Goal: Complete application form

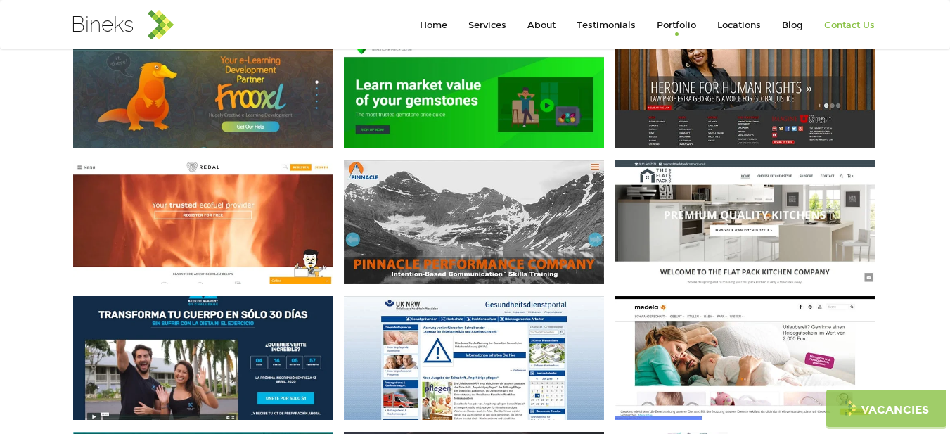
click at [855, 20] on link "Contact Us" at bounding box center [849, 25] width 72 height 28
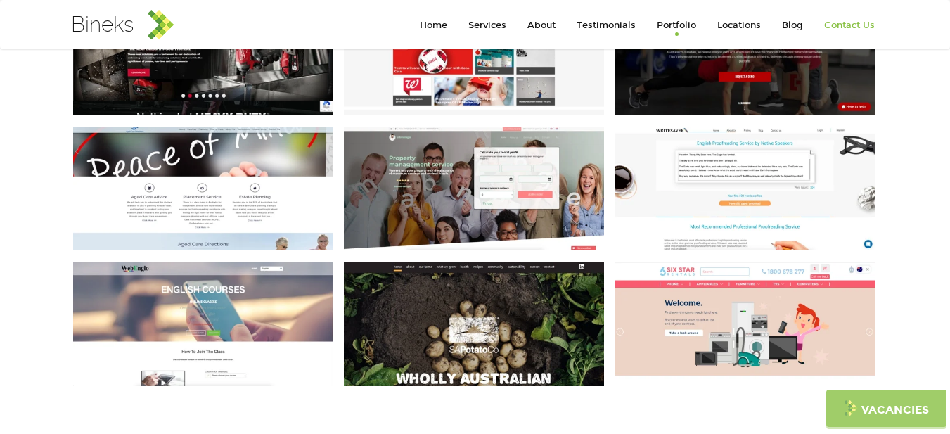
click at [855, 20] on link "Contact Us" at bounding box center [849, 25] width 72 height 28
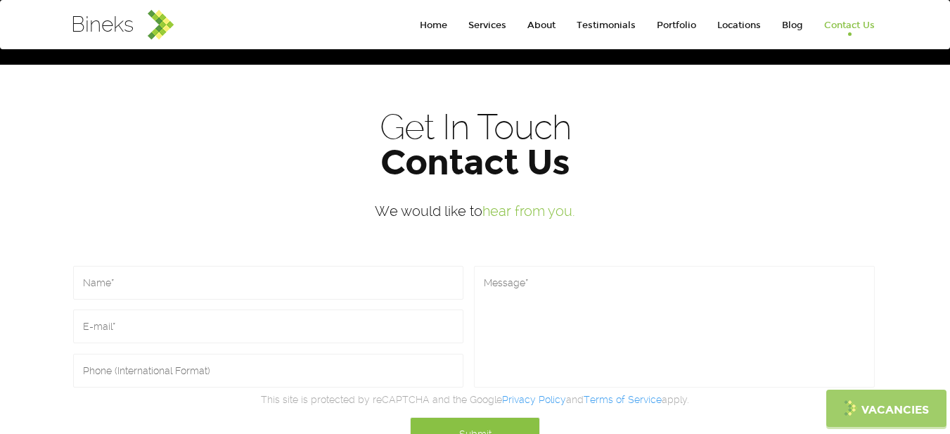
scroll to position [3119, 0]
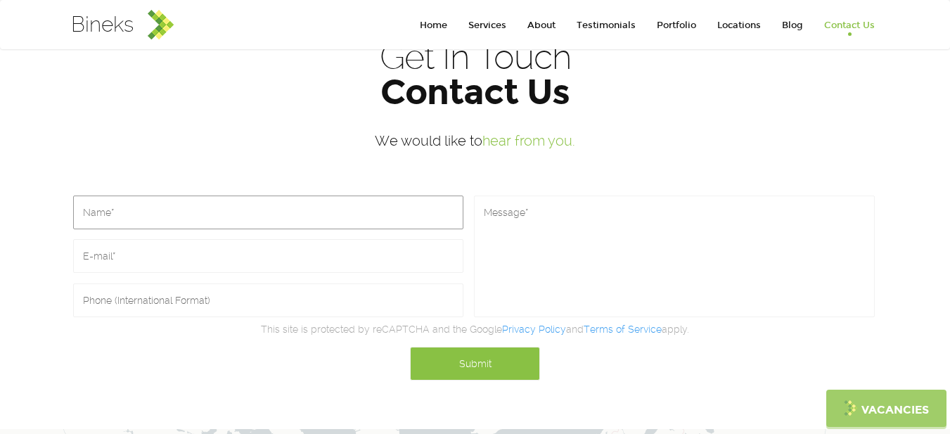
click at [206, 204] on input "text" at bounding box center [268, 212] width 390 height 34
paste input "[PERSON_NAME]"
type input "[PERSON_NAME]"
click at [131, 243] on input "email" at bounding box center [268, 256] width 390 height 34
paste input "[PERSON_NAME][EMAIL_ADDRESS][DOMAIN_NAME]"
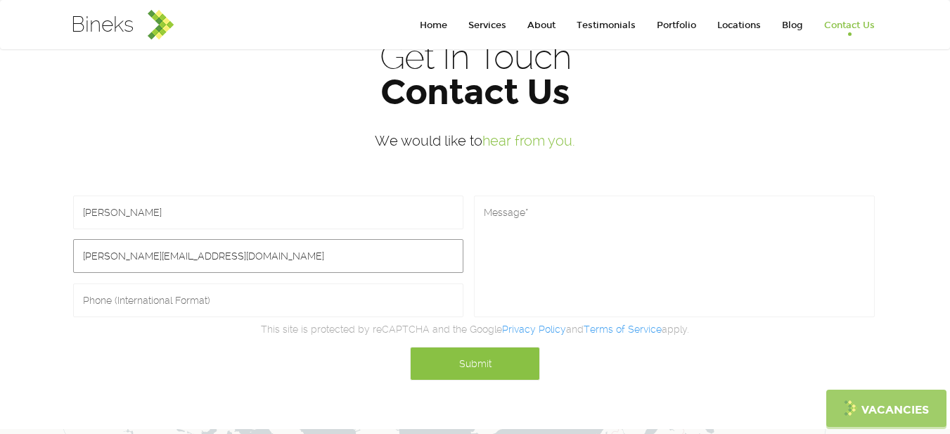
type input "[PERSON_NAME][EMAIL_ADDRESS][DOMAIN_NAME]"
click at [129, 283] on input "text" at bounding box center [268, 300] width 390 height 34
type input "[PHONE_NUMBER]"
click at [628, 233] on textarea at bounding box center [674, 256] width 401 height 122
click at [520, 271] on textarea at bounding box center [674, 256] width 401 height 122
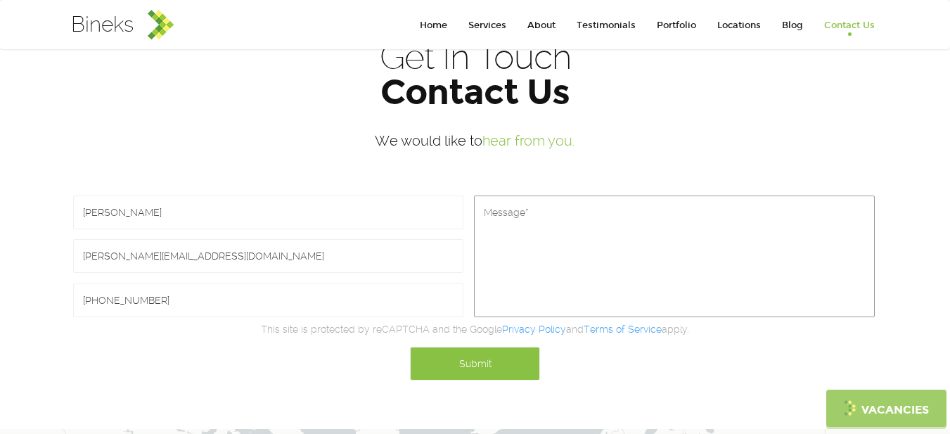
paste textarea ""I see Bineks LLC crafts modern web solutions for businesses, specializing in […"
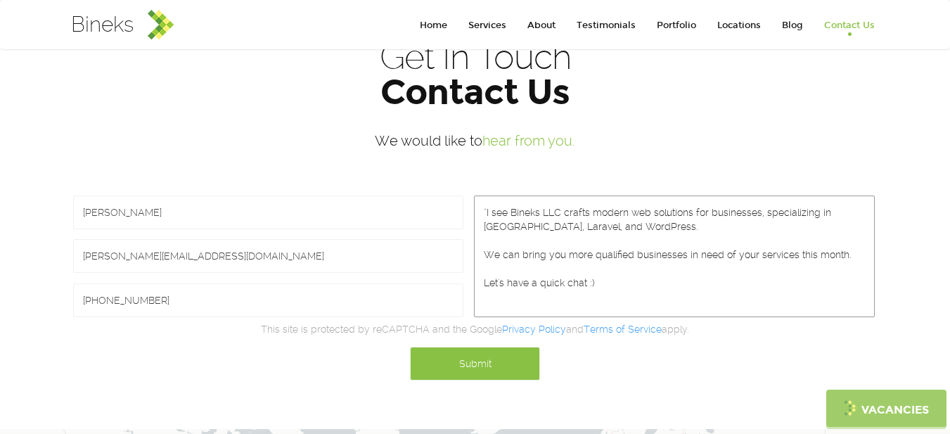
click at [485, 195] on textarea ""I see Bineks LLC crafts modern web solutions for businesses, specializing in D…" at bounding box center [674, 256] width 401 height 122
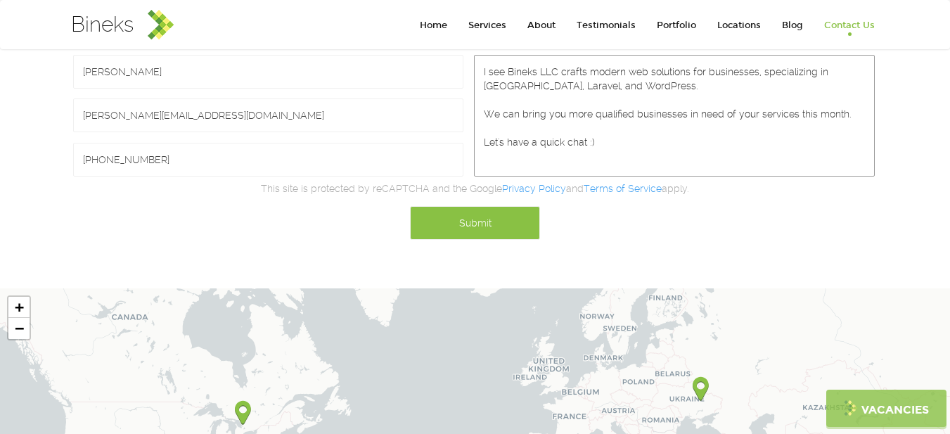
type textarea "I see Bineks LLC crafts modern web solutions for businesses, specializing in Dr…"
click at [478, 206] on input "Submit" at bounding box center [475, 223] width 130 height 34
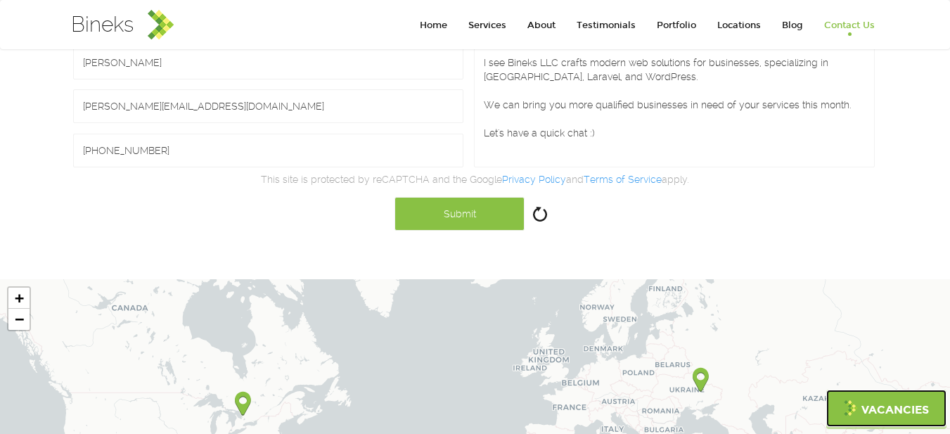
click at [874, 418] on link "Vacancies" at bounding box center [886, 407] width 120 height 37
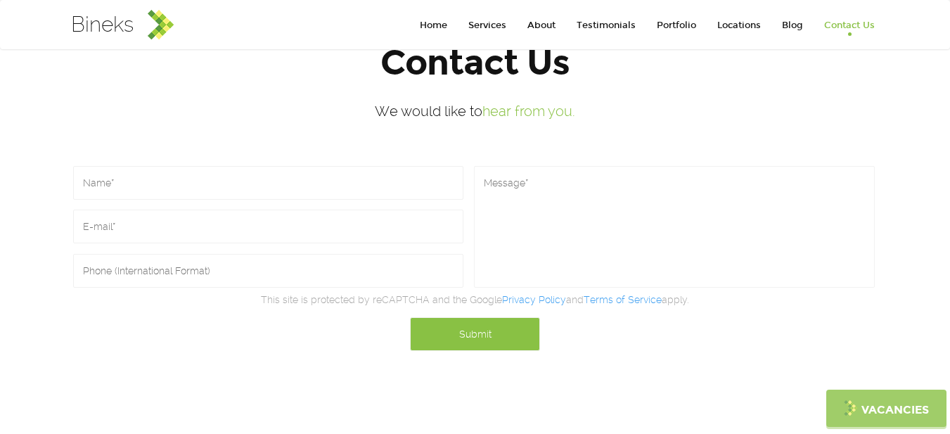
scroll to position [3133, 0]
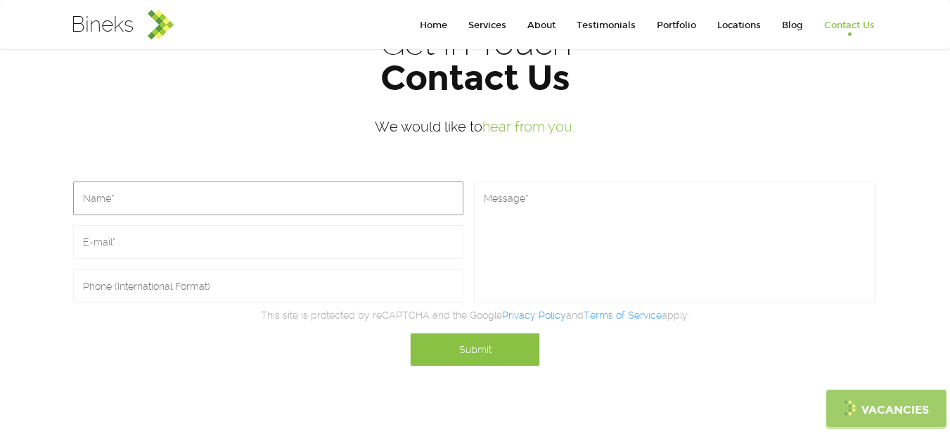
click at [252, 186] on input "text" at bounding box center [268, 198] width 390 height 34
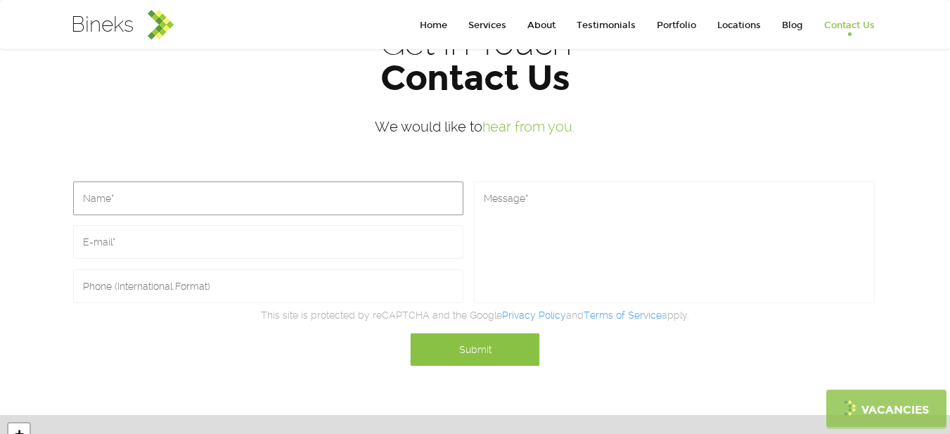
type input "[PERSON_NAME]"
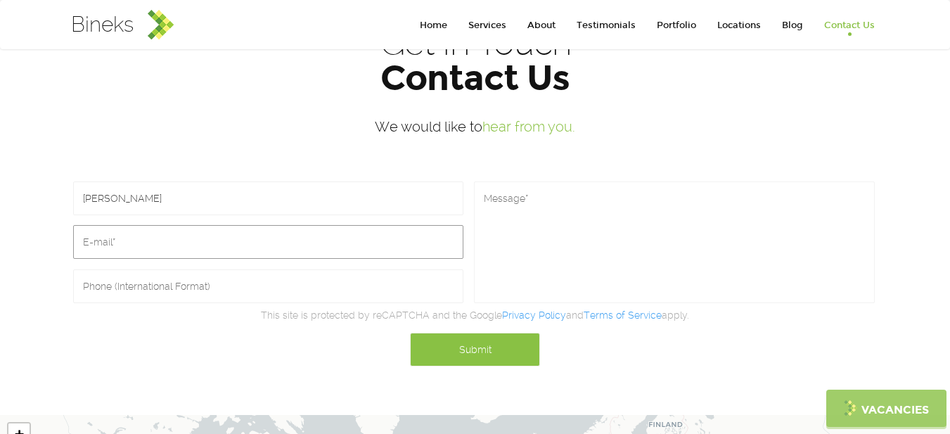
click at [173, 225] on input "email" at bounding box center [268, 242] width 390 height 34
click at [155, 225] on input "email" at bounding box center [268, 242] width 390 height 34
paste input "[PERSON_NAME][EMAIL_ADDRESS][DOMAIN_NAME]"
type input "[PERSON_NAME][EMAIL_ADDRESS][DOMAIN_NAME]"
click at [151, 269] on input "text" at bounding box center [268, 286] width 390 height 34
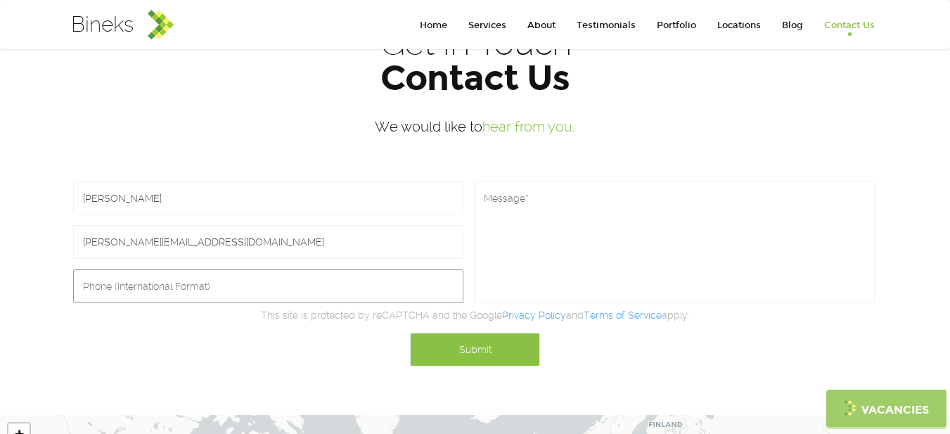
type input "[PHONE_NUMBER]"
click at [541, 186] on textarea at bounding box center [674, 242] width 401 height 122
click at [513, 202] on textarea at bounding box center [674, 242] width 401 height 122
paste textarea ""I see Bineks LLC crafts modern web solutions for businesses, specializing in […"
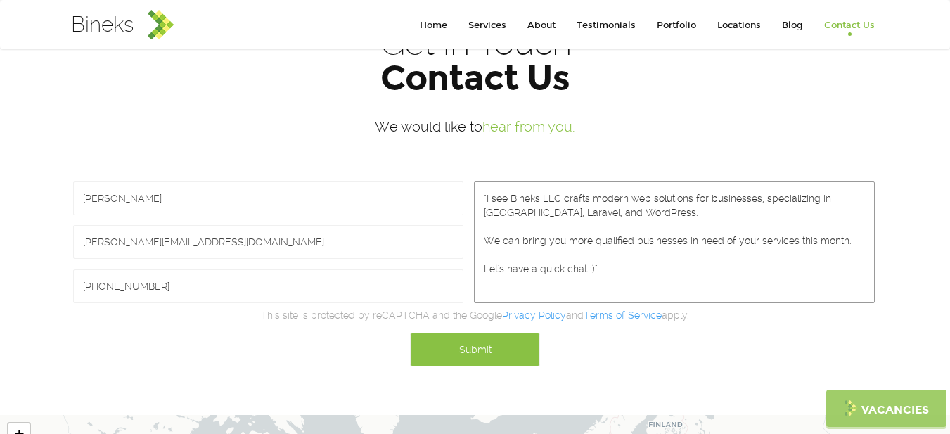
drag, startPoint x: 602, startPoint y: 253, endPoint x: 483, endPoint y: 243, distance: 119.2
click at [483, 243] on textarea ""I see Bineks LLC crafts modern web solutions for businesses, specializing in […" at bounding box center [674, 242] width 401 height 122
drag, startPoint x: 481, startPoint y: 219, endPoint x: 481, endPoint y: 187, distance: 31.6
click at [481, 187] on textarea ""I see Bineks LLC crafts modern web solutions for businesses, specializing in […" at bounding box center [674, 242] width 401 height 122
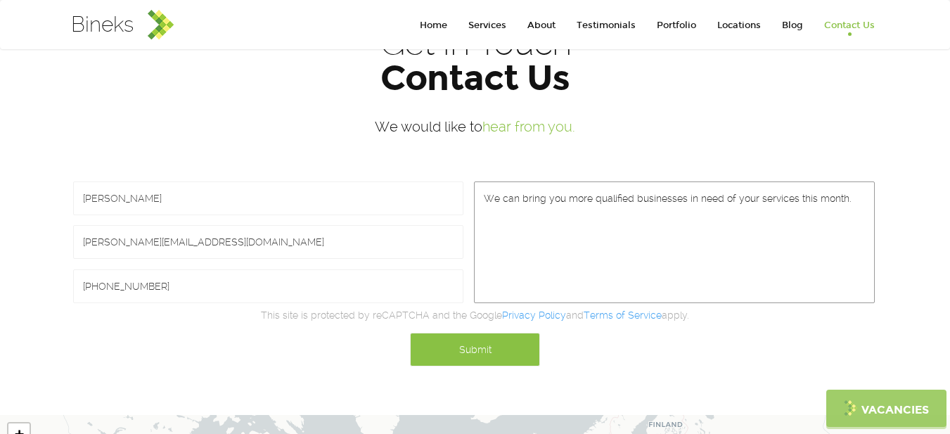
type textarea "We can bring you more qualified businesses in need of your services this month."
click at [485, 334] on input "Submit" at bounding box center [475, 349] width 130 height 34
